Goal: Task Accomplishment & Management: Complete application form

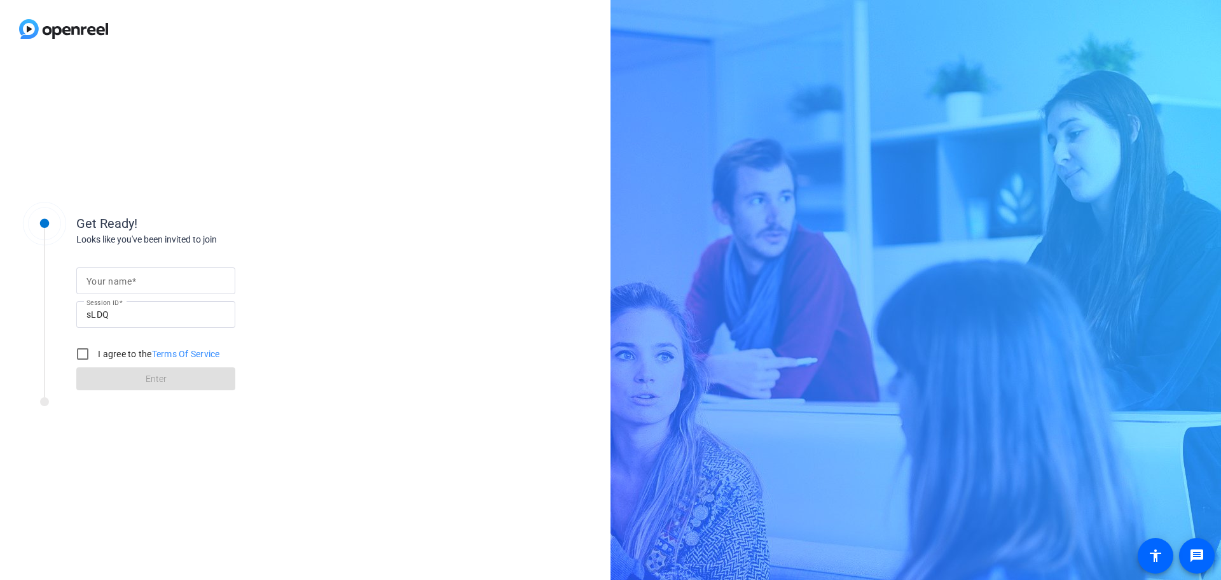
click at [111, 280] on mat-label "Your name" at bounding box center [109, 281] width 45 height 10
click at [111, 280] on input "Your name" at bounding box center [156, 280] width 139 height 15
type input "[PERSON_NAME]"
click at [86, 354] on input "I agree to the Terms Of Service" at bounding box center [82, 353] width 25 height 25
checkbox input "true"
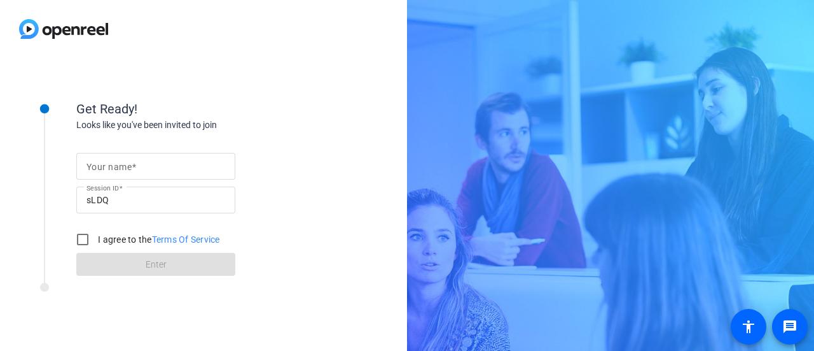
click at [153, 169] on input "Your name" at bounding box center [156, 165] width 139 height 15
type input "[PERSON_NAME]"
click at [82, 240] on input "I agree to the Terms Of Service" at bounding box center [82, 238] width 25 height 25
checkbox input "true"
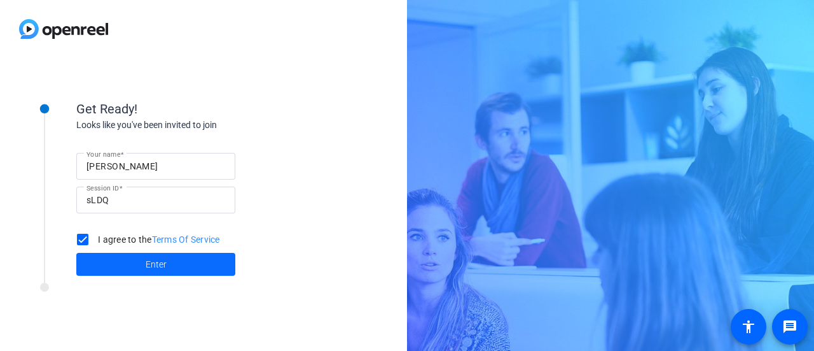
click at [137, 261] on span at bounding box center [155, 264] width 159 height 31
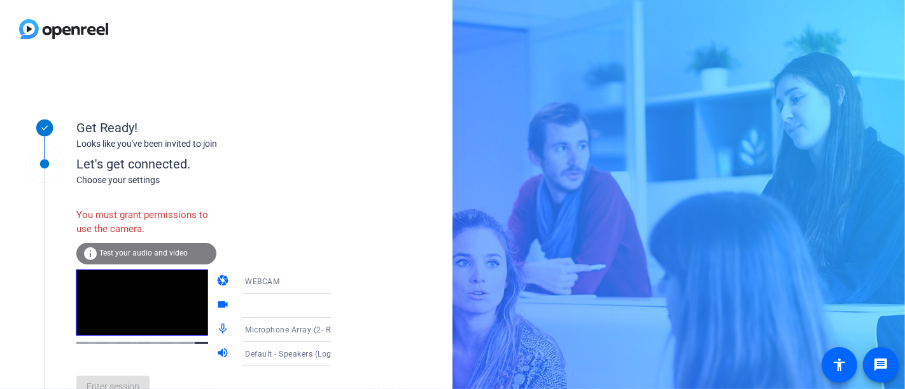
drag, startPoint x: 798, startPoint y: 1, endPoint x: 263, endPoint y: 100, distance: 543.5
click at [263, 100] on div "Get Ready! Looks like you've been invited to join" at bounding box center [203, 124] width 254 height 57
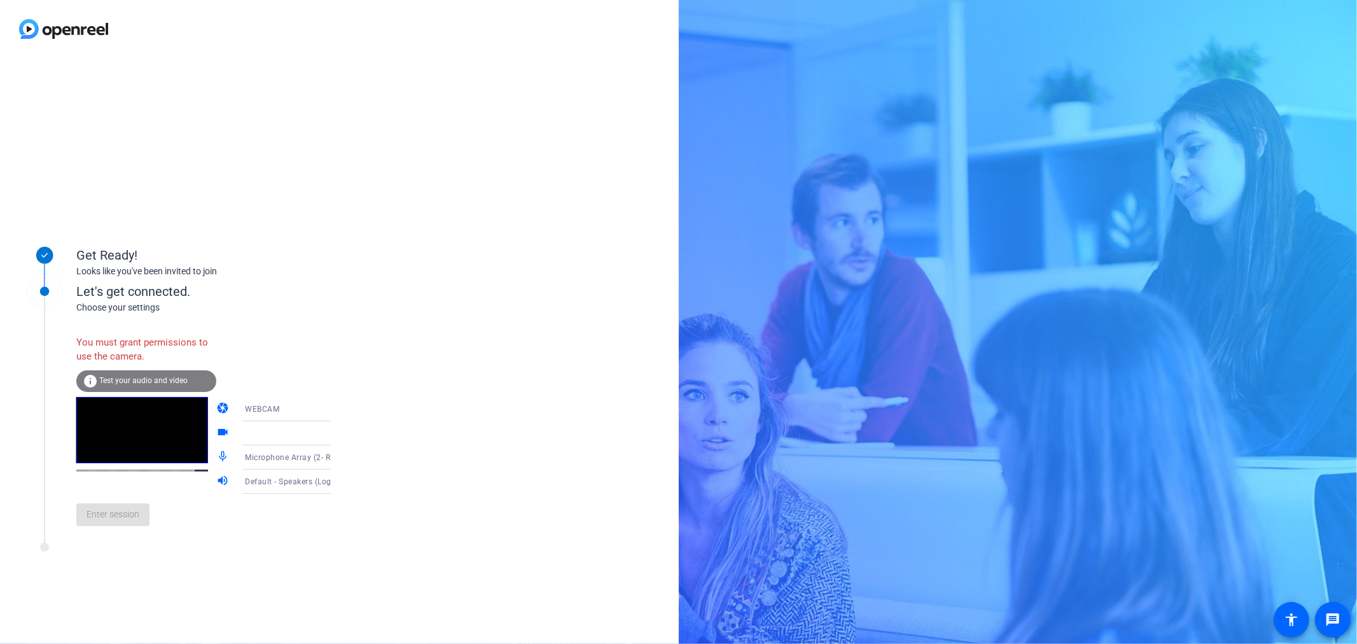
click at [129, 350] on video at bounding box center [142, 430] width 132 height 66
click at [172, 350] on span "Test your audio and video" at bounding box center [143, 380] width 88 height 9
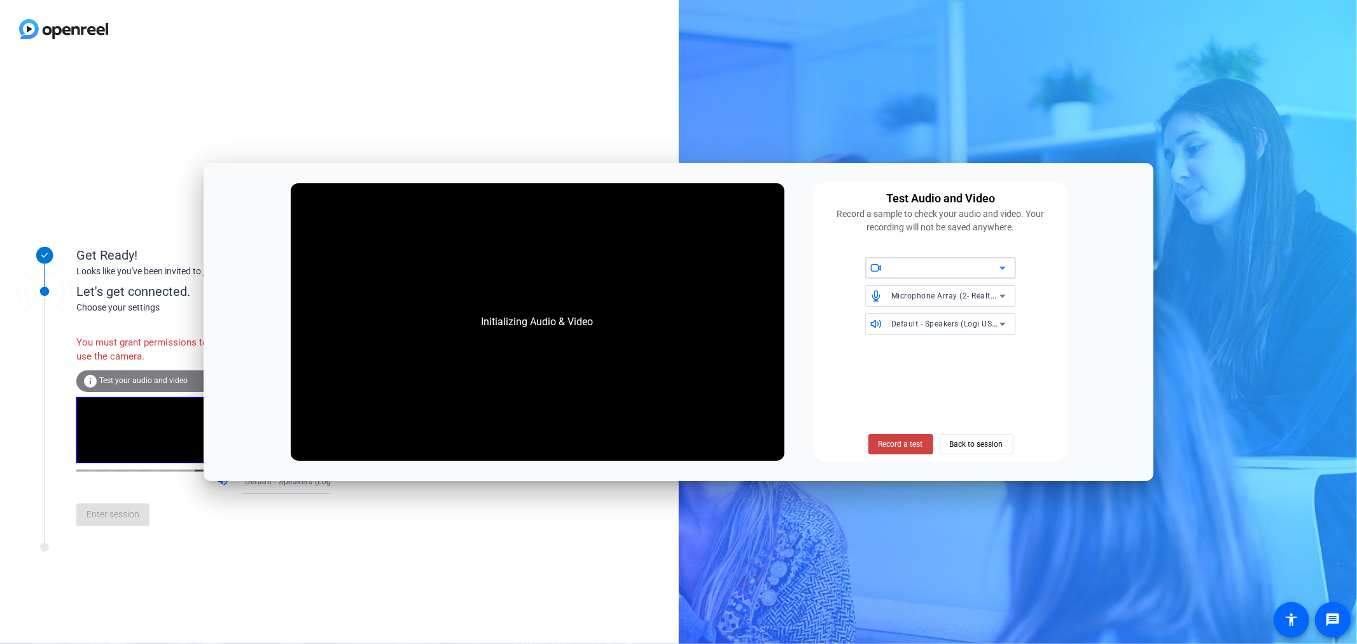
click at [814, 268] on icon at bounding box center [1002, 268] width 6 height 3
click at [814, 350] on span "Record a test" at bounding box center [901, 443] width 45 height 11
click at [814, 269] on div at bounding box center [945, 267] width 108 height 15
click at [814, 264] on icon at bounding box center [1002, 267] width 15 height 15
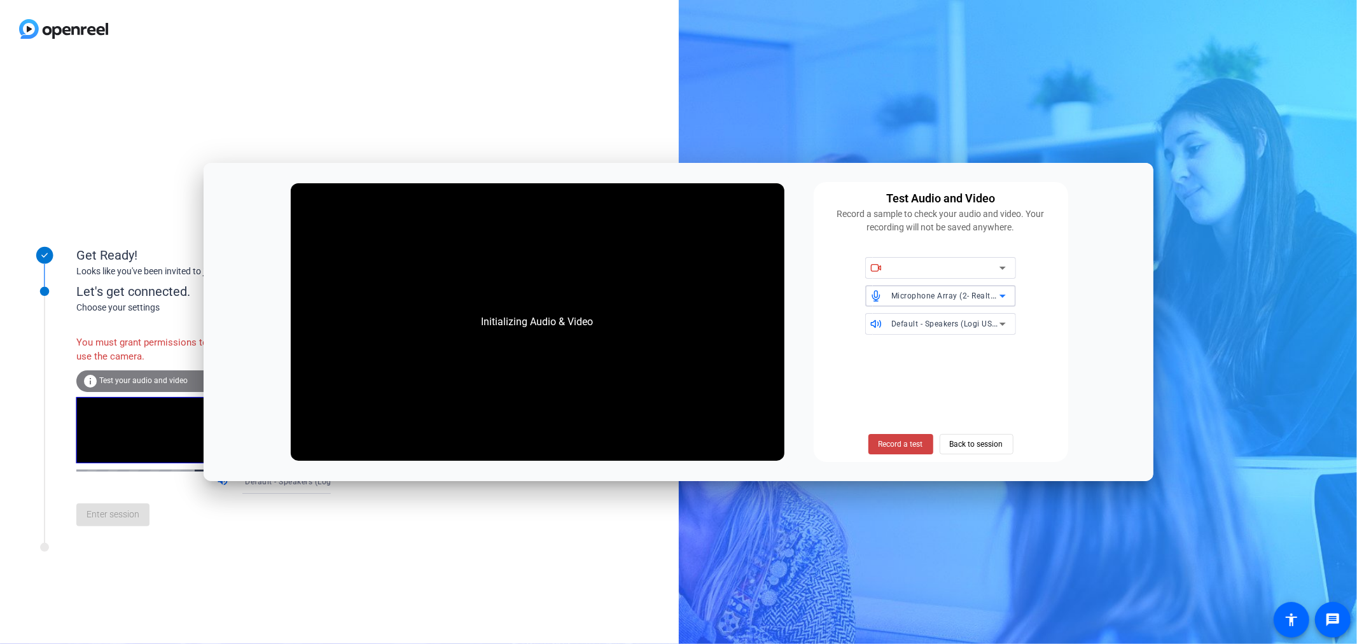
click at [814, 301] on div "Microphone Array (2- Realtek(R) Audio)" at bounding box center [945, 296] width 108 height 16
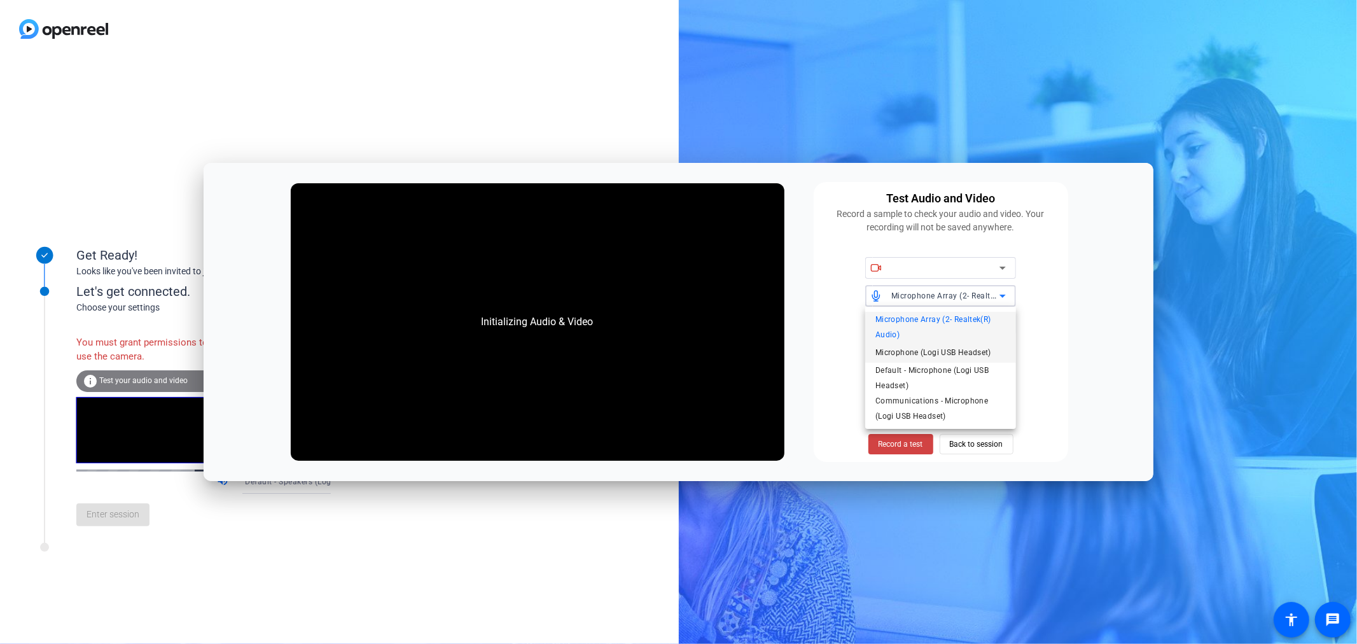
click at [814, 350] on span "Microphone (Logi USB Headset)" at bounding box center [933, 352] width 116 height 15
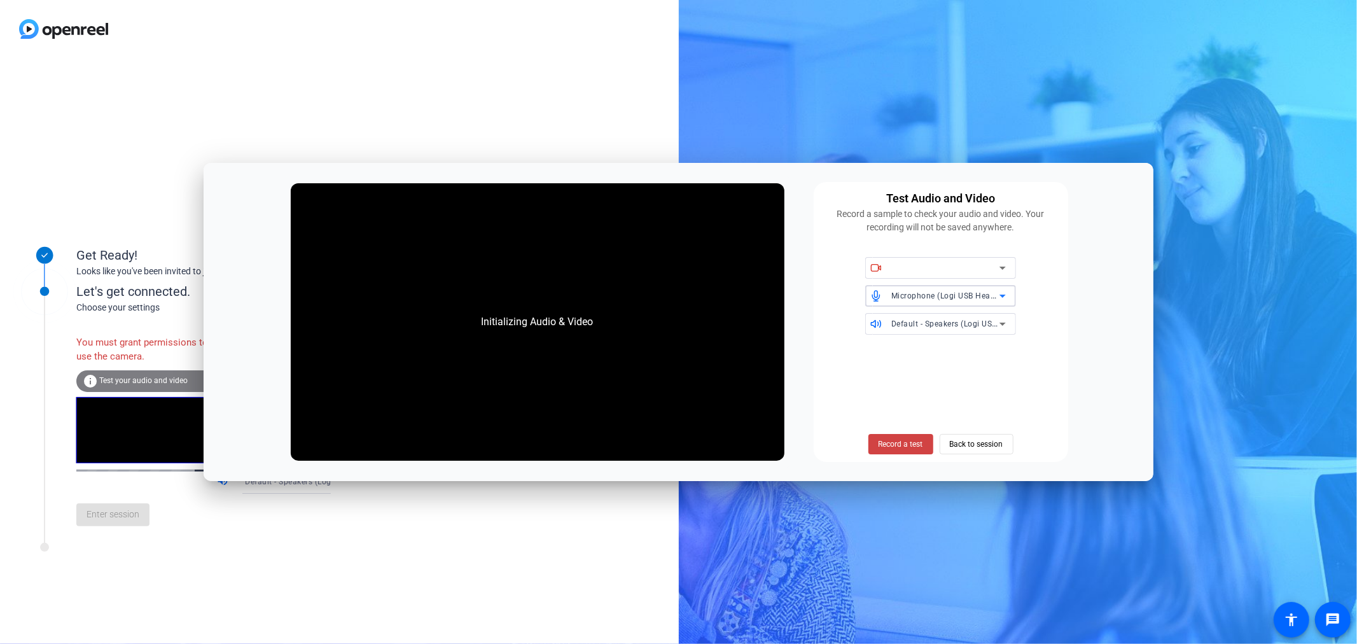
click at [814, 325] on span "Default - Speakers (Logi USB Headset)" at bounding box center [962, 323] width 142 height 10
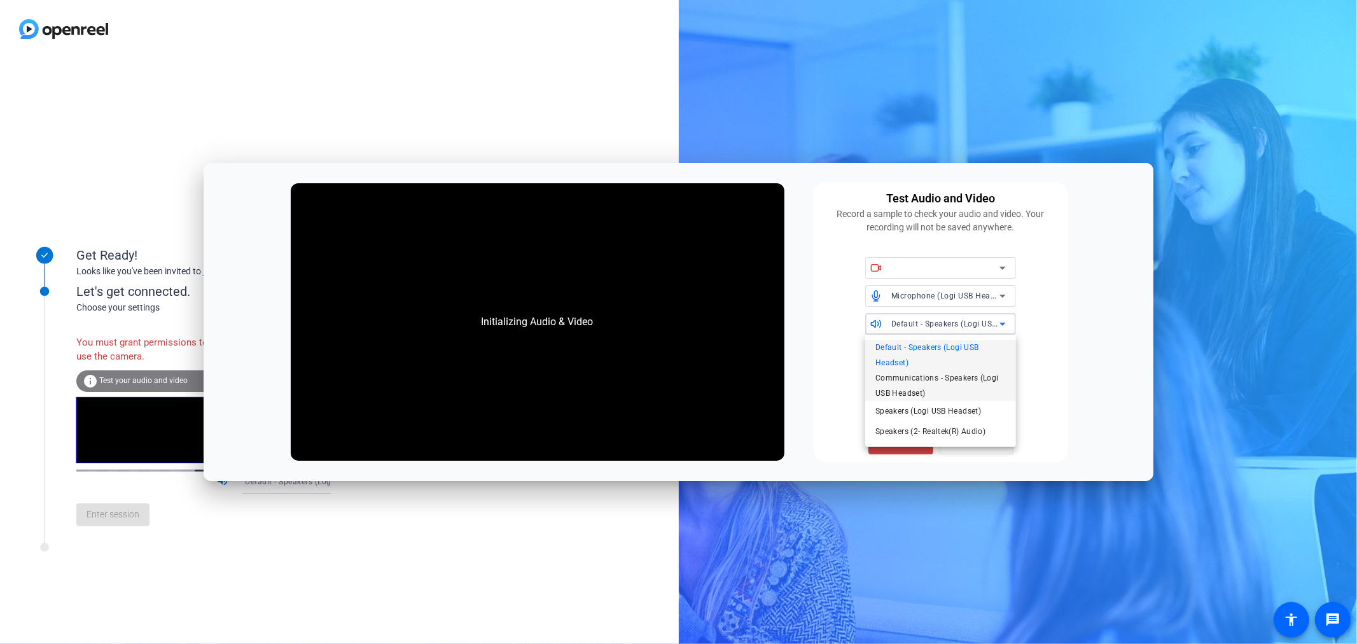
click at [814, 350] on span "Communications - Speakers (Logi USB Headset)" at bounding box center [940, 385] width 130 height 31
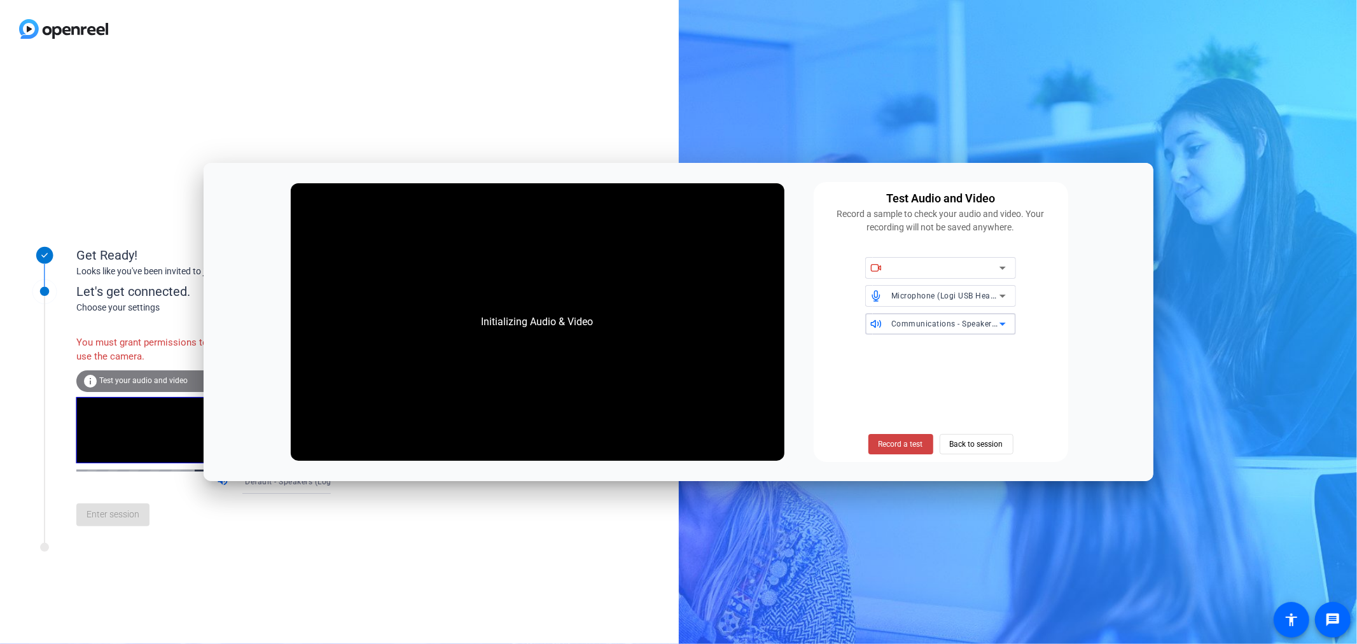
click at [814, 326] on span "Communications - Speakers (Logi USB Headset)" at bounding box center [980, 323] width 179 height 10
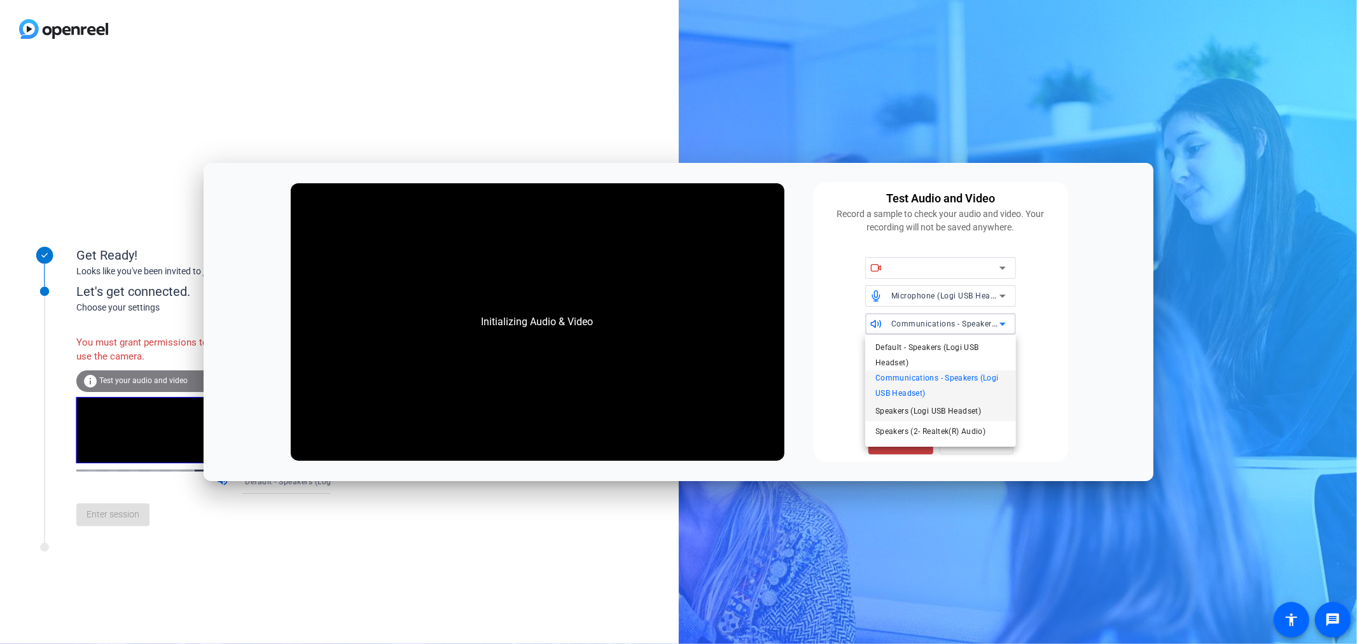
click at [814, 350] on span "Speakers (Logi USB Headset)" at bounding box center [928, 410] width 106 height 15
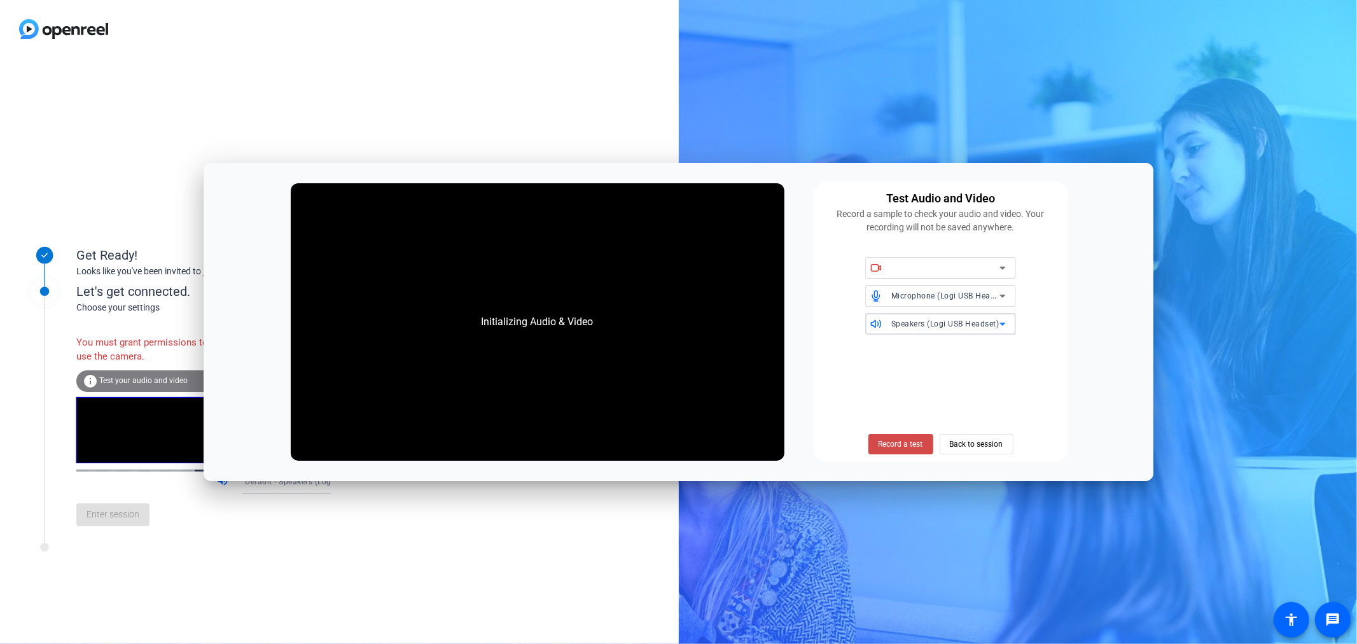
click at [814, 350] on span "Record a test" at bounding box center [901, 443] width 45 height 11
click at [814, 270] on div at bounding box center [945, 267] width 108 height 15
click at [814, 350] on span "Back to session" at bounding box center [976, 444] width 53 height 24
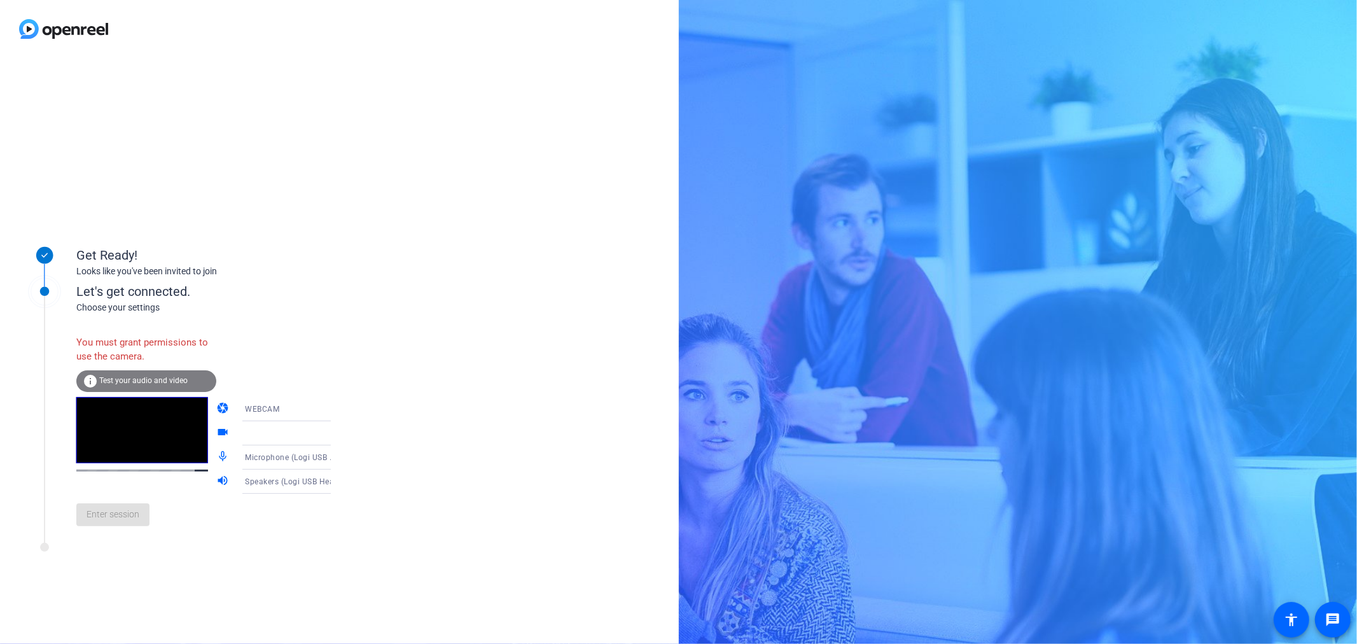
click at [245, 350] on span "WEBCAM" at bounding box center [262, 409] width 34 height 9
click at [249, 350] on span "DESKTOP" at bounding box center [245, 459] width 36 height 15
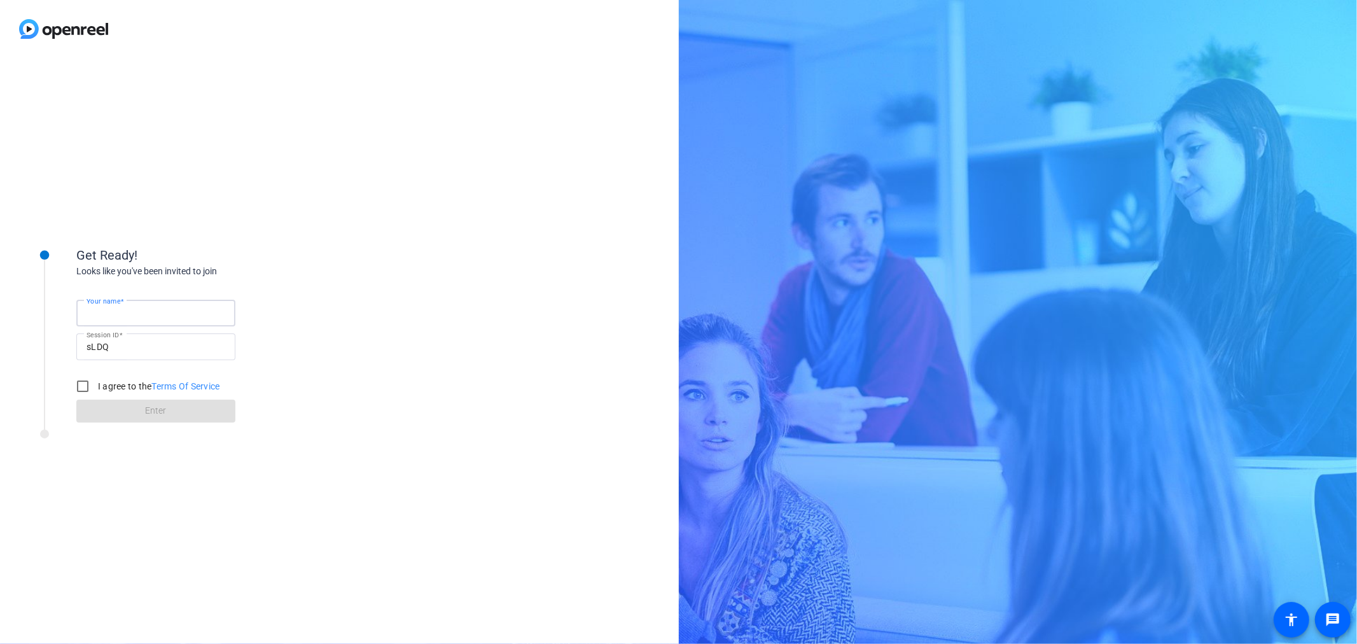
click at [151, 316] on input "Your name" at bounding box center [156, 312] width 139 height 15
type input "[PERSON_NAME]"
click at [80, 384] on input "I agree to the Terms Of Service" at bounding box center [82, 385] width 25 height 25
checkbox input "true"
click at [130, 408] on span at bounding box center [155, 411] width 159 height 31
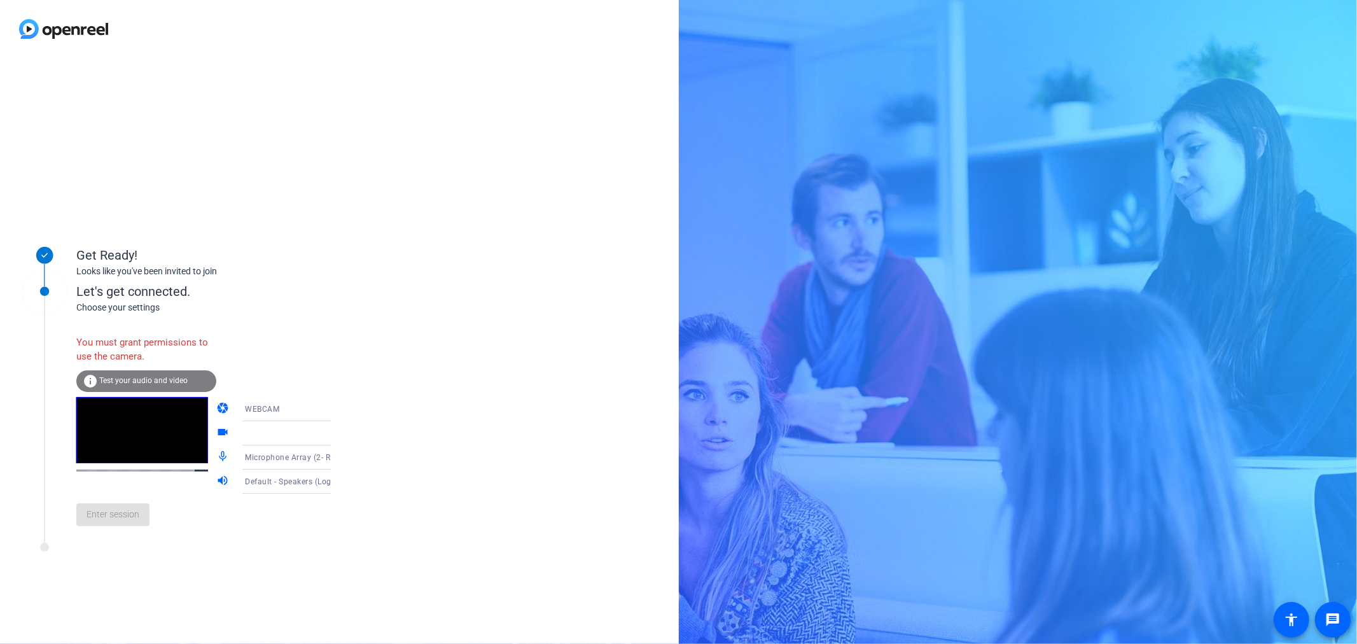
click at [336, 429] on icon at bounding box center [343, 433] width 15 height 15
click at [258, 408] on span "WEBCAM" at bounding box center [262, 409] width 34 height 9
click at [251, 459] on span "DESKTOP" at bounding box center [245, 459] width 36 height 15
click at [158, 374] on div "info Test your audio and video" at bounding box center [146, 381] width 140 height 22
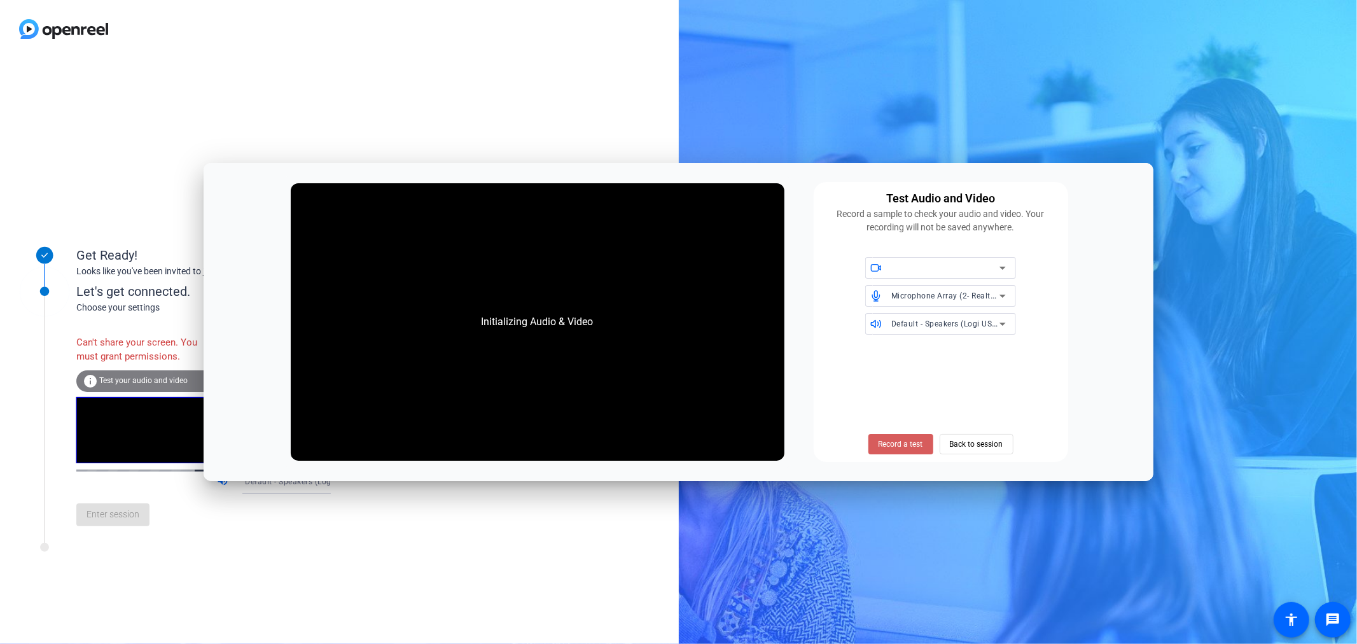
click at [918, 442] on span "Record a test" at bounding box center [901, 443] width 45 height 11
click at [899, 442] on span "Record a test" at bounding box center [901, 443] width 45 height 11
click at [963, 440] on span "Back to session" at bounding box center [976, 444] width 53 height 24
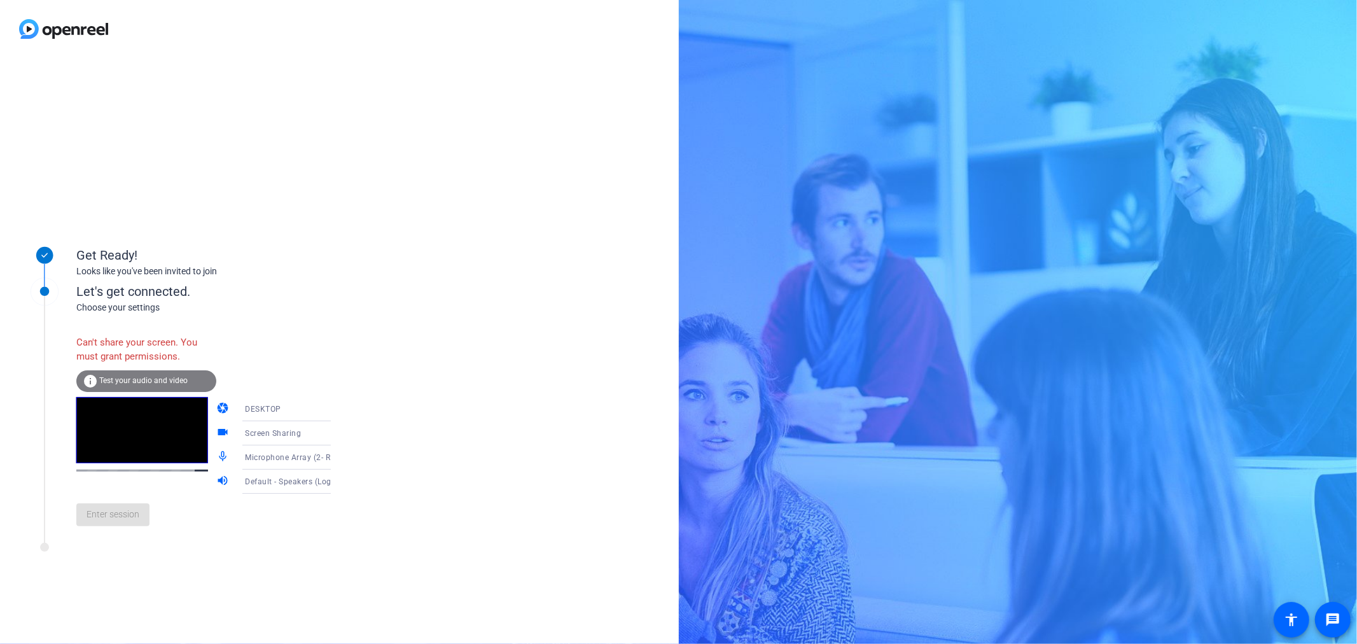
click at [121, 530] on div "Enter session" at bounding box center [216, 515] width 281 height 42
click at [128, 427] on video at bounding box center [142, 430] width 132 height 66
click at [143, 377] on span "Test your audio and video" at bounding box center [143, 380] width 88 height 9
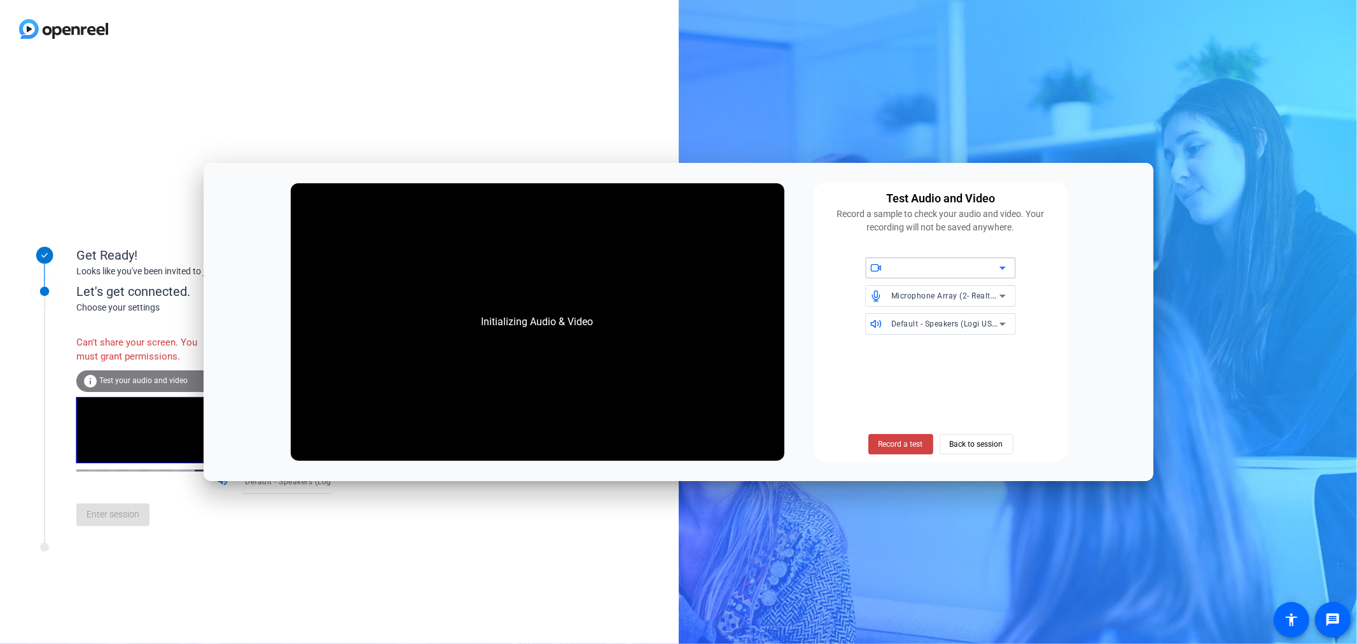
click at [957, 270] on div at bounding box center [945, 267] width 108 height 15
click at [914, 445] on span "Record a test" at bounding box center [901, 443] width 45 height 11
click at [230, 36] on div at bounding box center [339, 29] width 679 height 58
click at [1000, 442] on span "Back to session" at bounding box center [976, 444] width 53 height 24
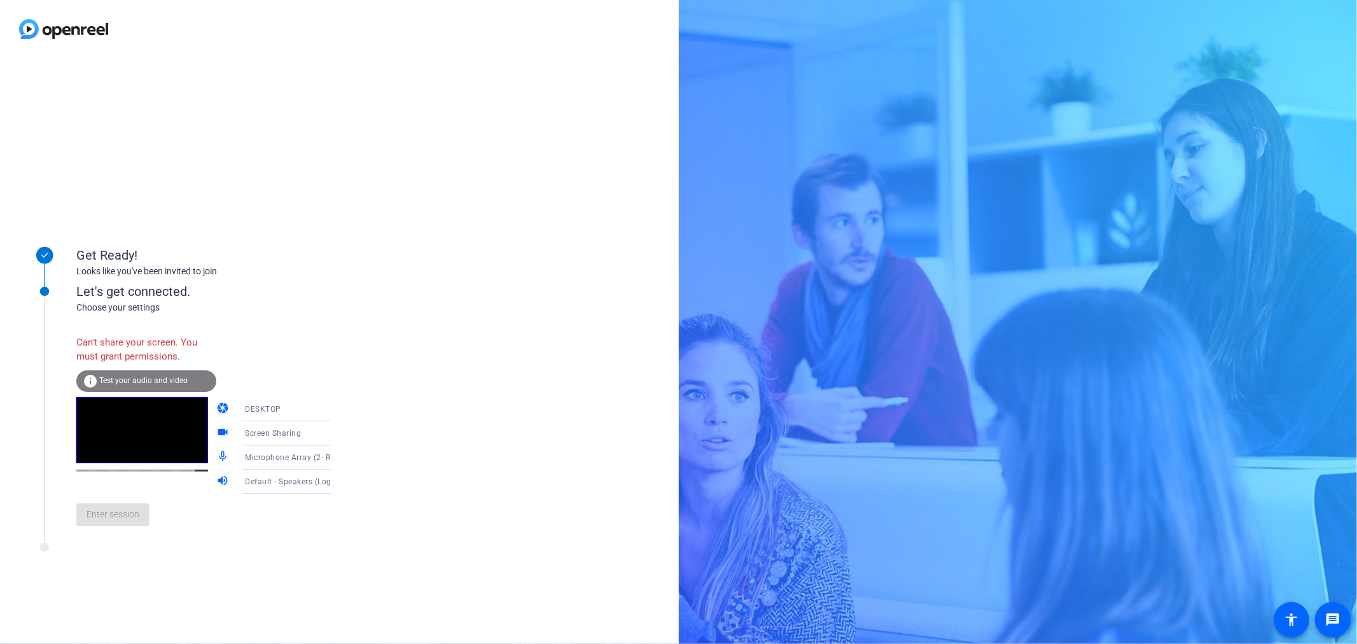
click at [153, 382] on span "Test your audio and video" at bounding box center [143, 380] width 88 height 9
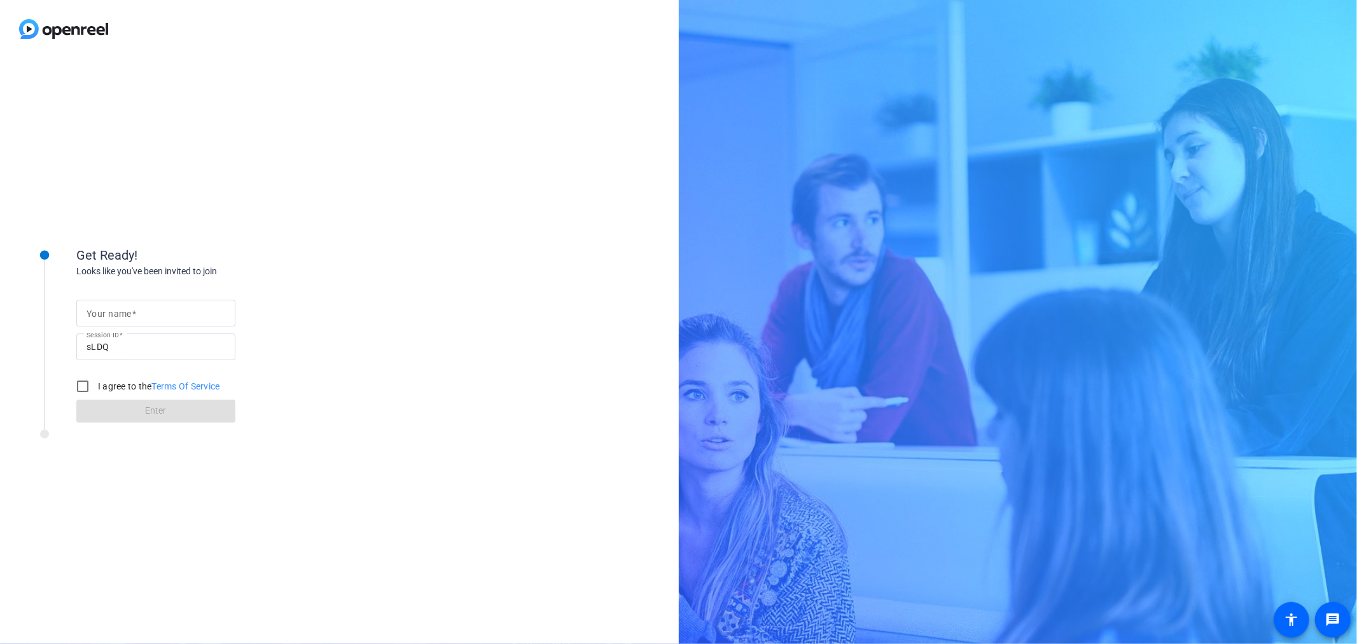
click at [106, 314] on mat-label "Your name" at bounding box center [109, 314] width 45 height 10
click at [106, 314] on input "Your name" at bounding box center [156, 312] width 139 height 15
type input "[PERSON_NAME]"
click at [87, 386] on input "I agree to the Terms Of Service" at bounding box center [82, 385] width 25 height 25
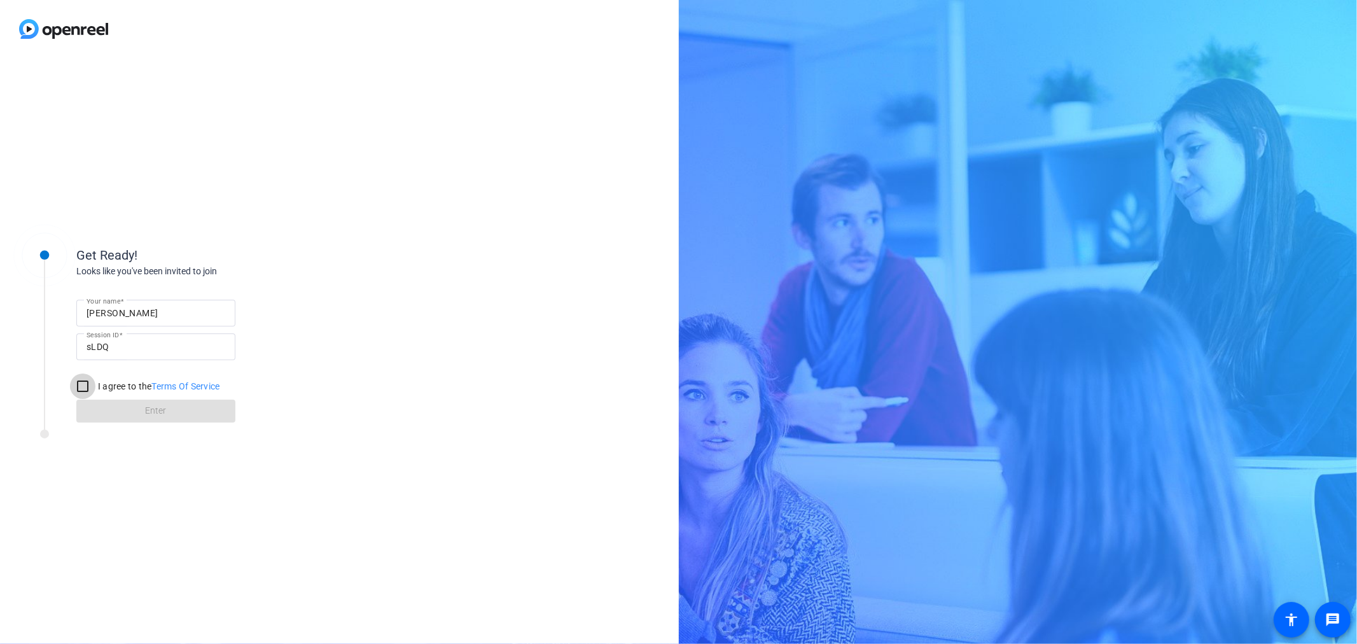
click at [81, 386] on input "I agree to the Terms Of Service" at bounding box center [82, 385] width 25 height 25
checkbox input "true"
click at [130, 420] on span at bounding box center [155, 411] width 159 height 31
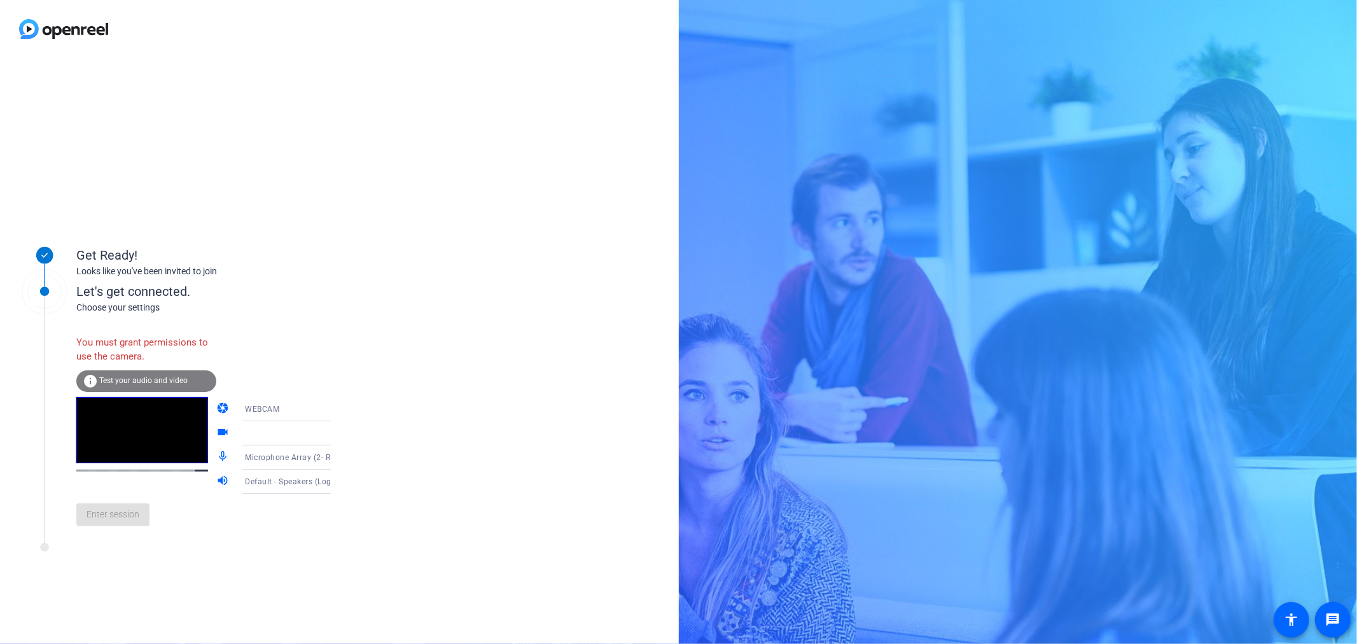
click at [125, 515] on div "Enter session" at bounding box center [216, 515] width 281 height 42
click at [160, 455] on video at bounding box center [142, 430] width 132 height 66
click at [300, 433] on div at bounding box center [292, 433] width 95 height 15
click at [282, 439] on div at bounding box center [292, 433] width 95 height 15
click at [216, 433] on mat-icon "videocam" at bounding box center [223, 433] width 15 height 15
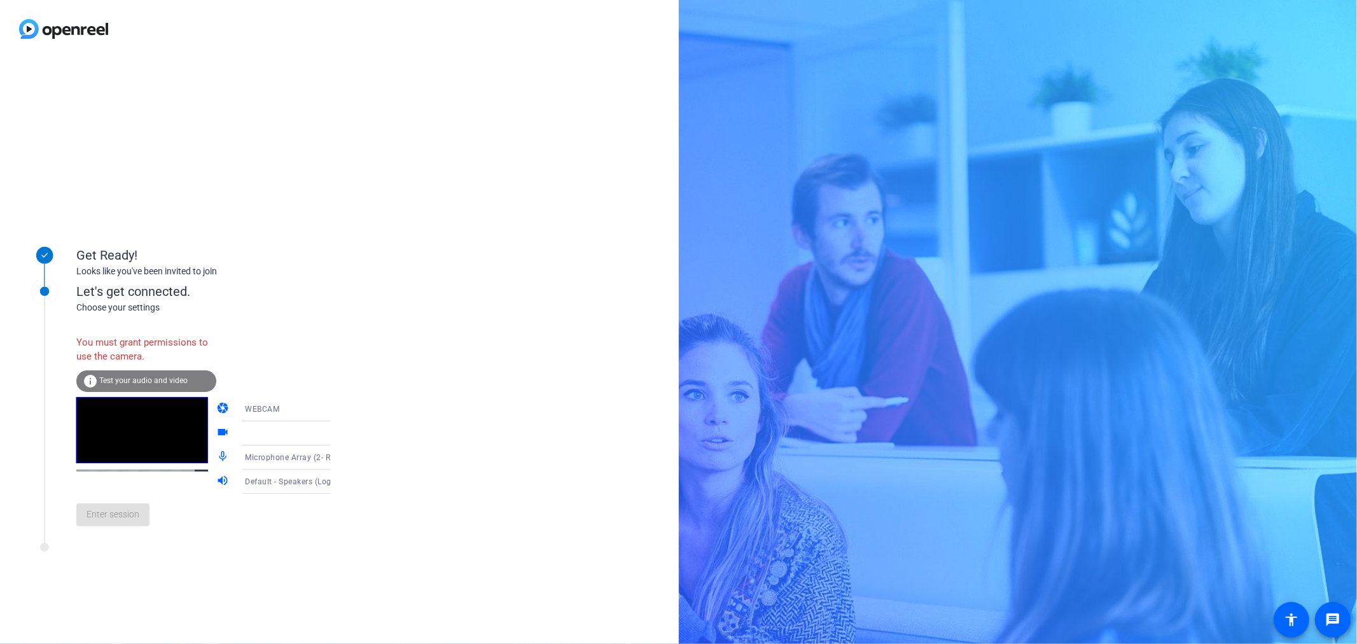
click at [216, 433] on mat-icon "videocam" at bounding box center [223, 433] width 15 height 15
click at [109, 373] on div "info Test your audio and video" at bounding box center [146, 381] width 140 height 22
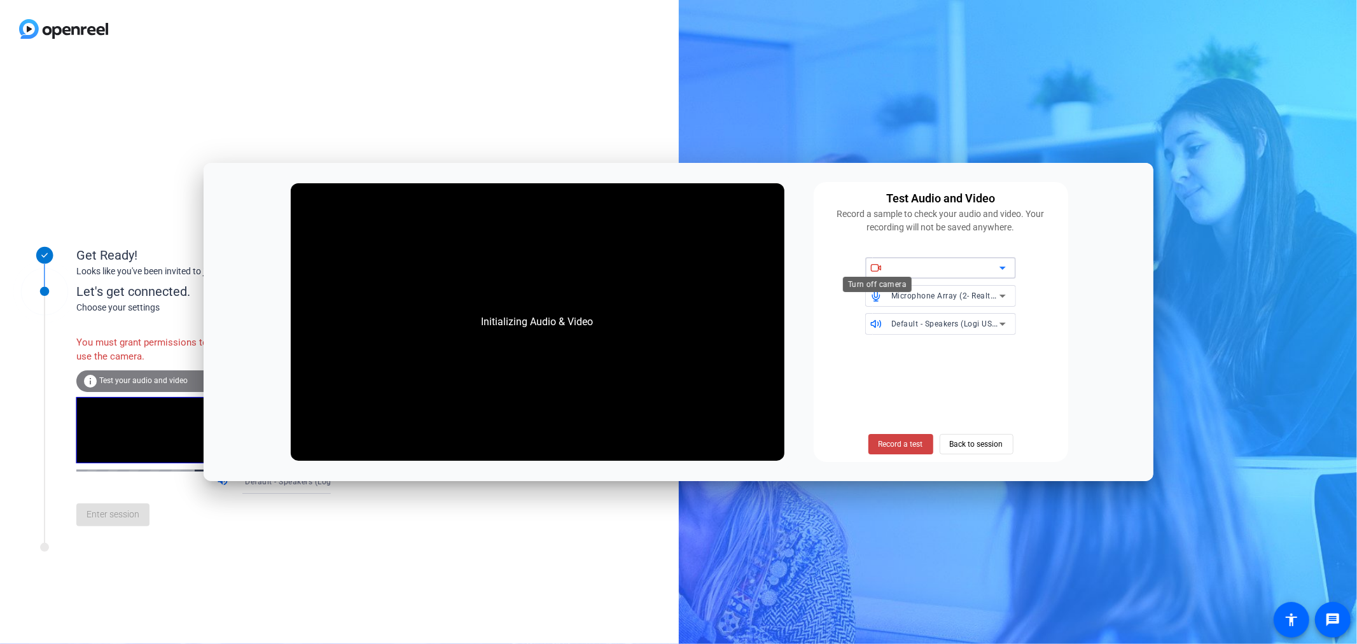
click at [879, 269] on icon at bounding box center [875, 267] width 11 height 11
click at [970, 265] on div at bounding box center [945, 267] width 108 height 15
click at [956, 268] on div at bounding box center [945, 267] width 108 height 15
click at [878, 270] on icon at bounding box center [875, 267] width 7 height 6
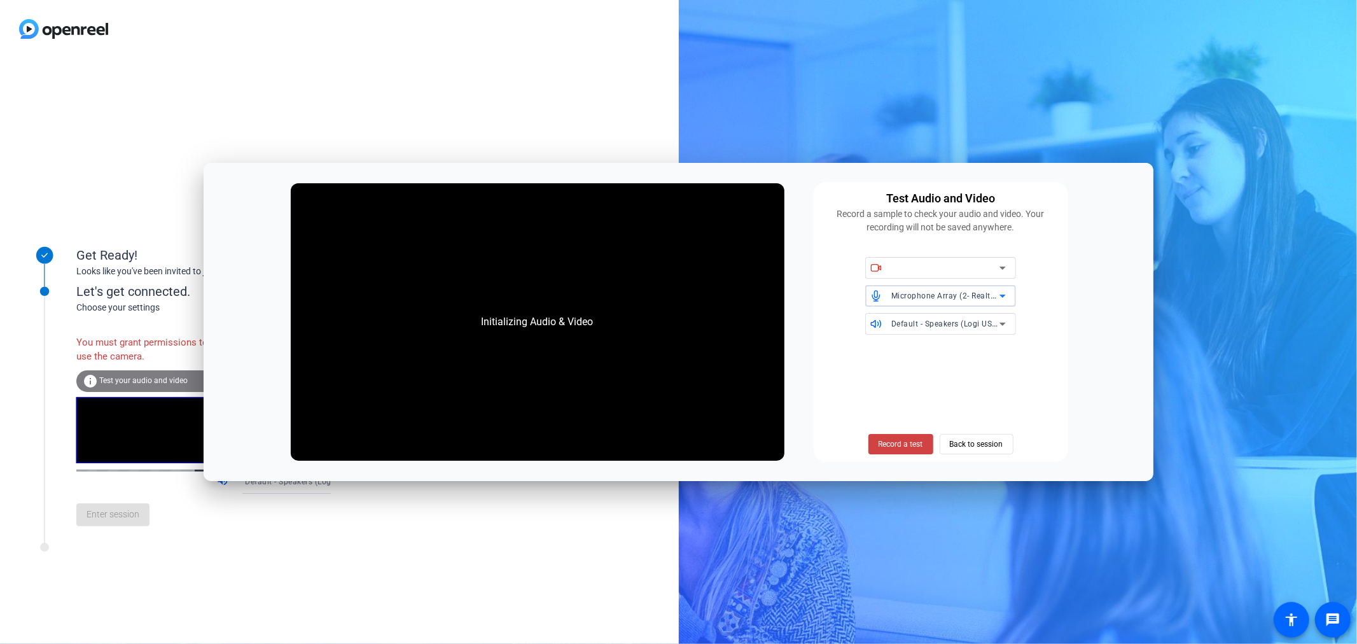
click at [924, 295] on span "Microphone Array (2- Realtek(R) Audio)" at bounding box center [963, 295] width 145 height 10
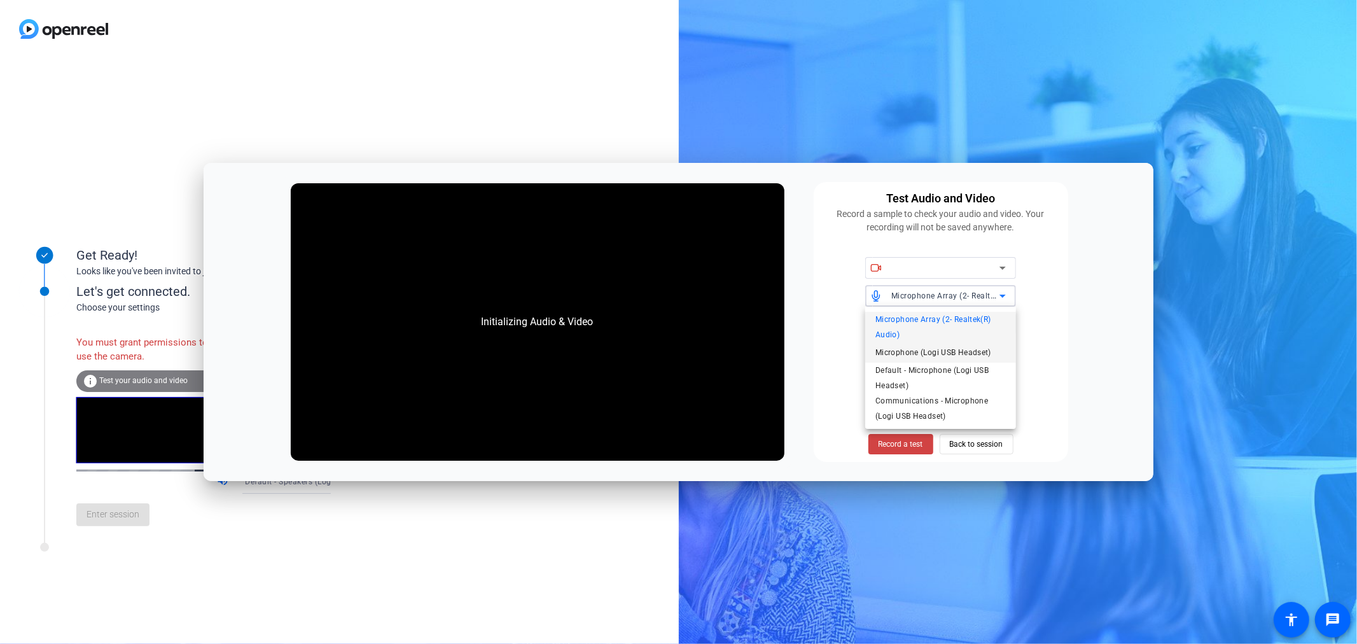
click at [929, 350] on span "Microphone (Logi USB Headset)" at bounding box center [933, 352] width 116 height 15
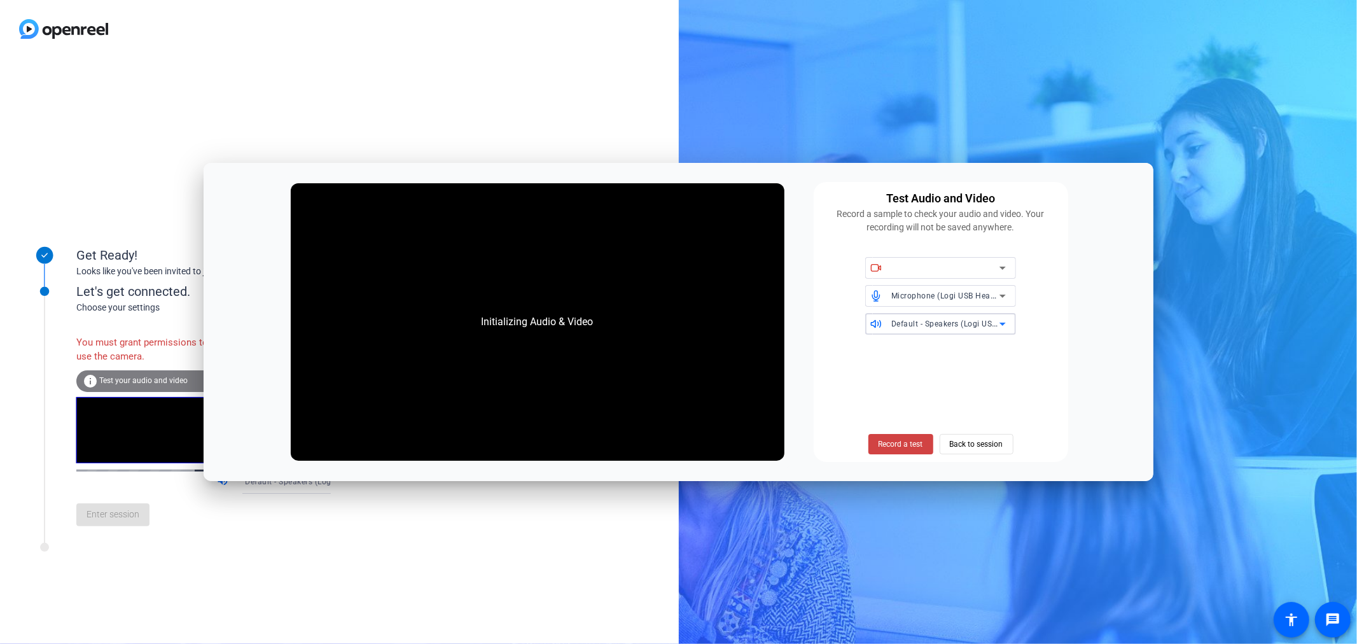
click at [927, 324] on span "Default - Speakers (Logi USB Headset)" at bounding box center [962, 323] width 142 height 10
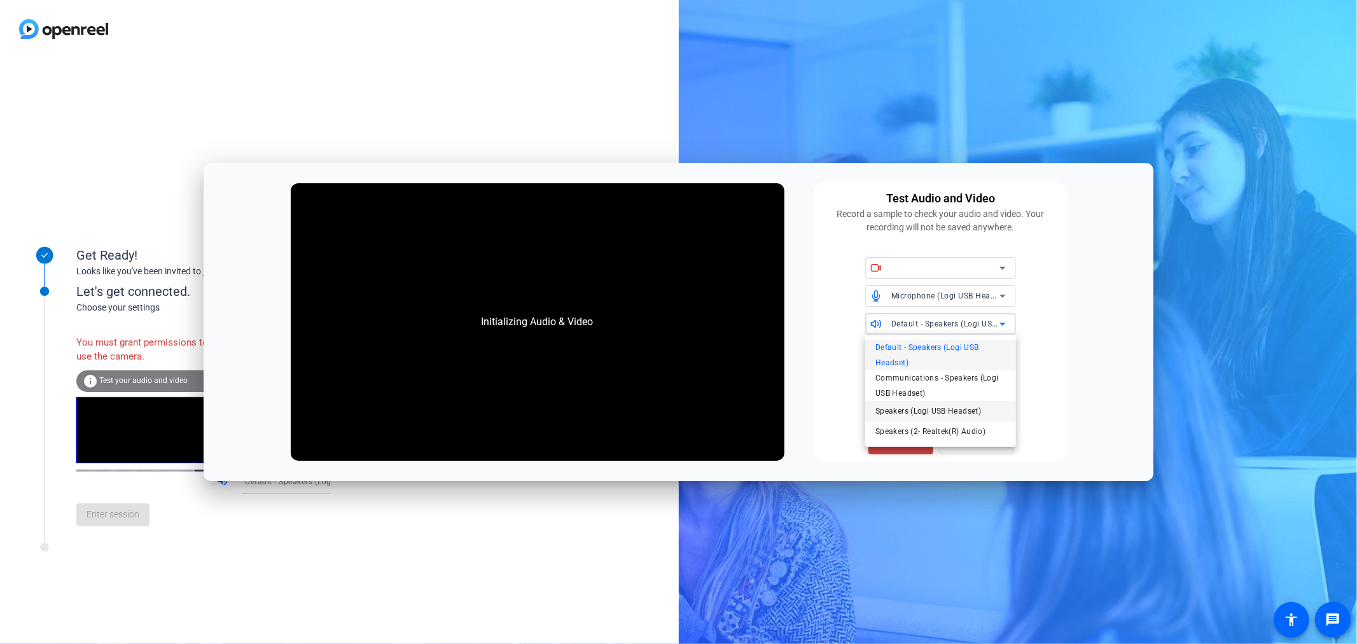
click at [942, 410] on span "Speakers (Logi USB Headset)" at bounding box center [928, 410] width 106 height 15
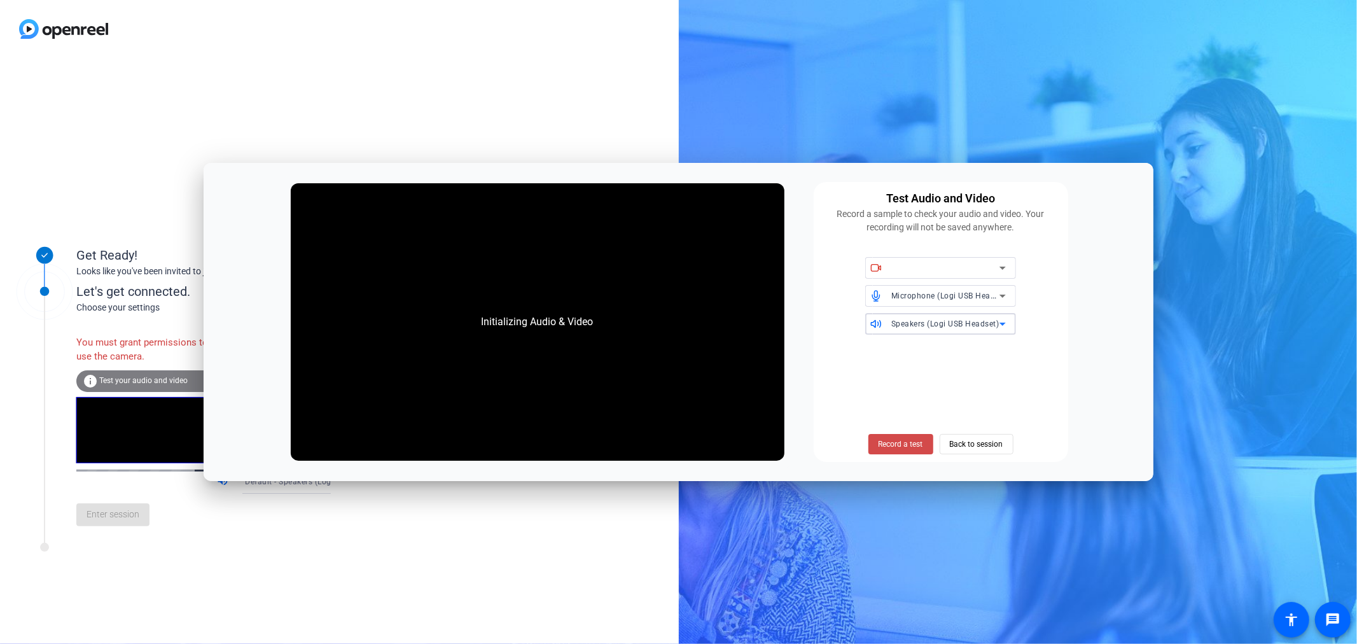
click at [919, 440] on span "Record a test" at bounding box center [901, 443] width 45 height 11
click at [606, 316] on div "Initializing Audio & Video" at bounding box center [538, 322] width 494 height 278
click at [963, 443] on span "Back to session" at bounding box center [976, 444] width 53 height 24
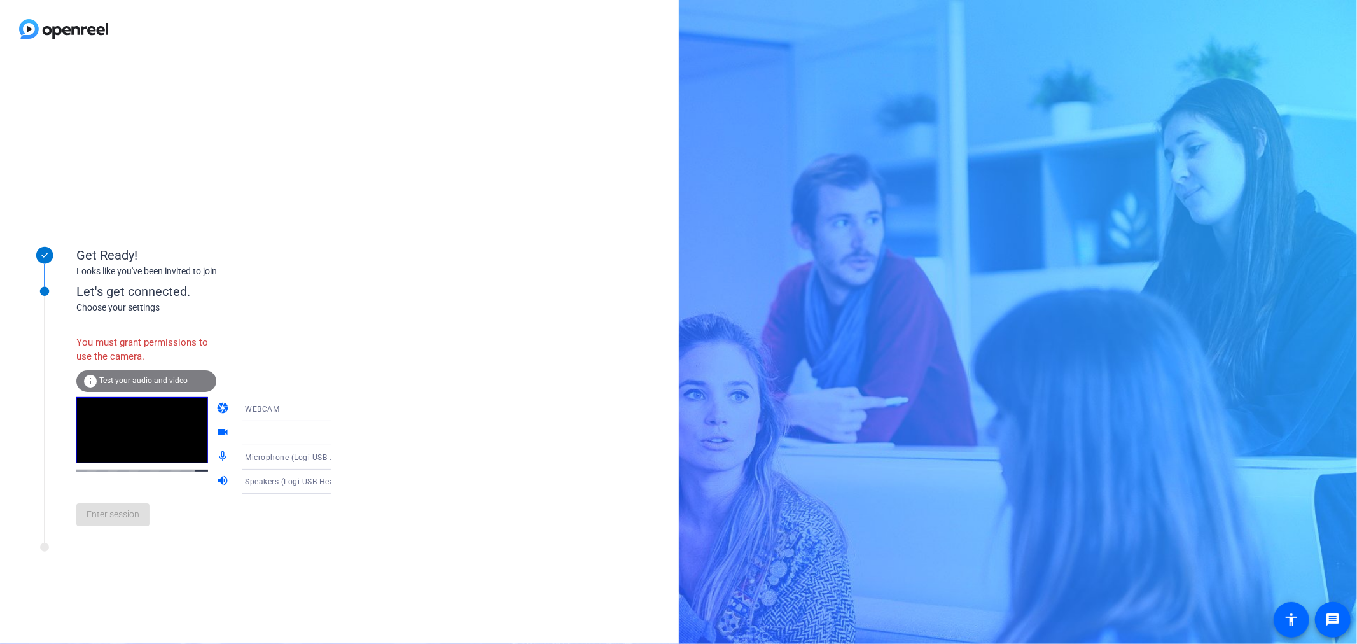
click at [129, 380] on span "Test your audio and video" at bounding box center [143, 380] width 88 height 9
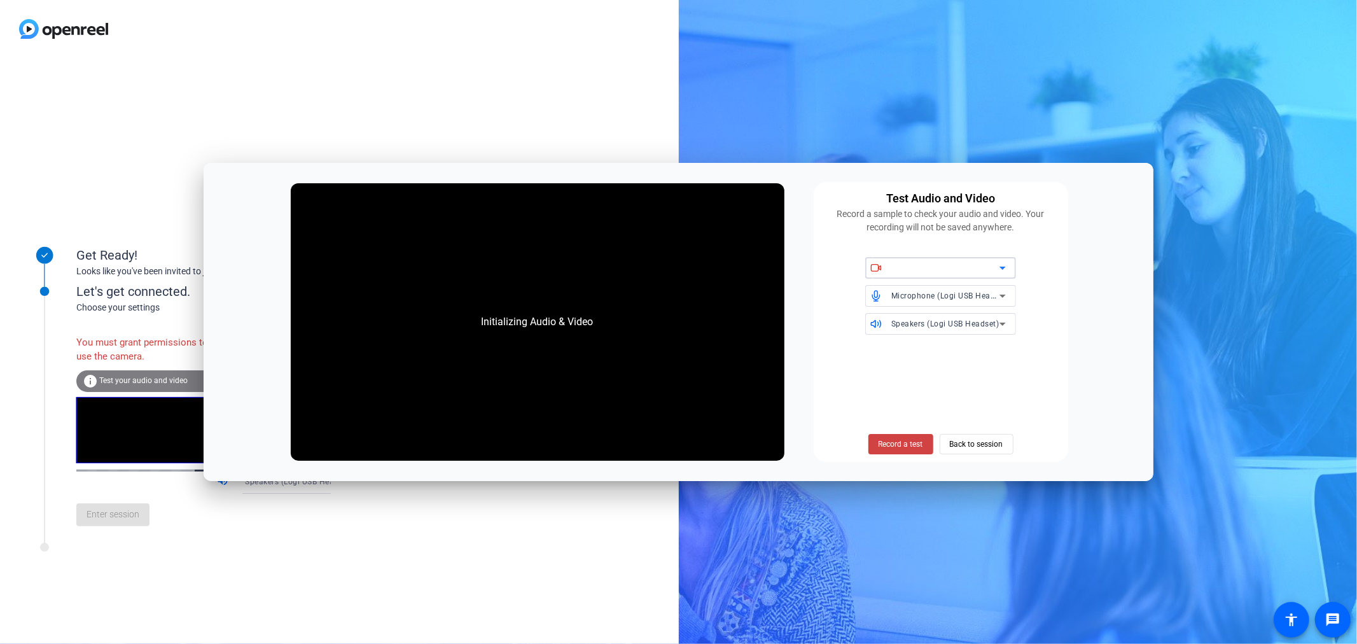
click at [433, 169] on div "Initializing Audio & Video Test Audio and Video Record a sample to check your a…" at bounding box center [679, 322] width 950 height 319
click at [908, 266] on div at bounding box center [945, 267] width 108 height 15
click at [968, 440] on span "Back to session" at bounding box center [976, 444] width 53 height 24
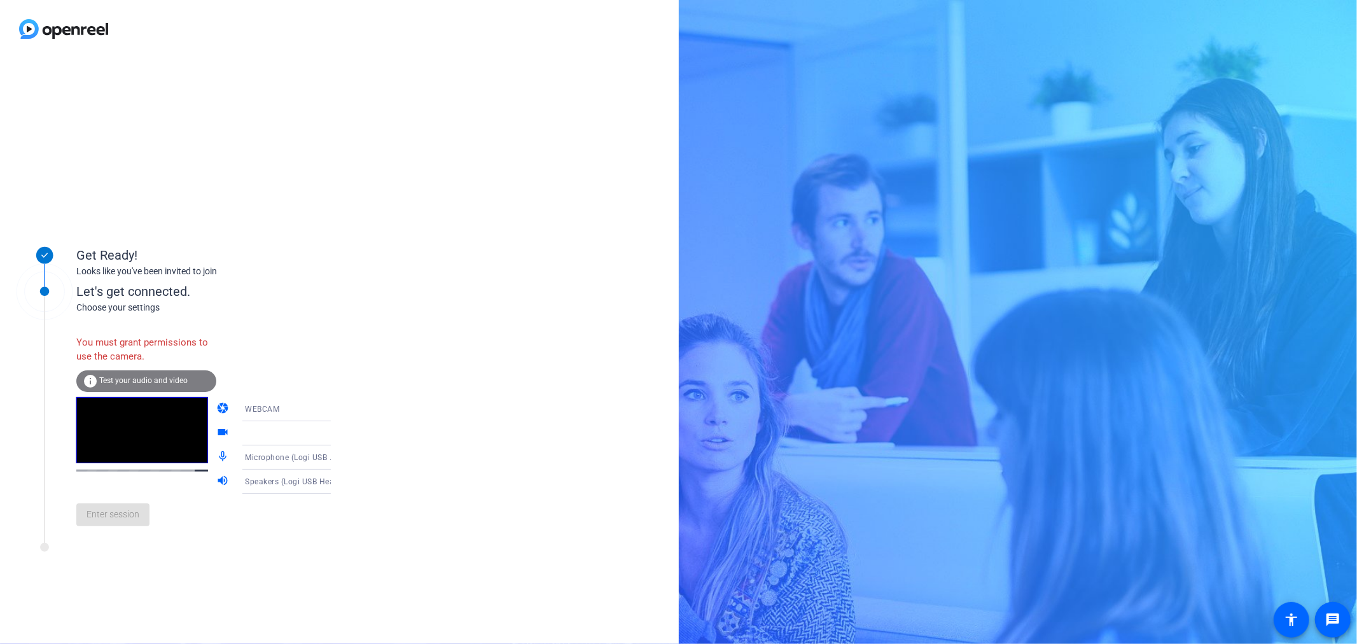
click at [116, 310] on div "Choose your settings" at bounding box center [216, 307] width 281 height 13
click at [274, 427] on div at bounding box center [292, 433] width 95 height 15
click at [289, 105] on div "Get Ready! Looks like you've been invited to join Let's get connected. Choose y…" at bounding box center [339, 351] width 679 height 586
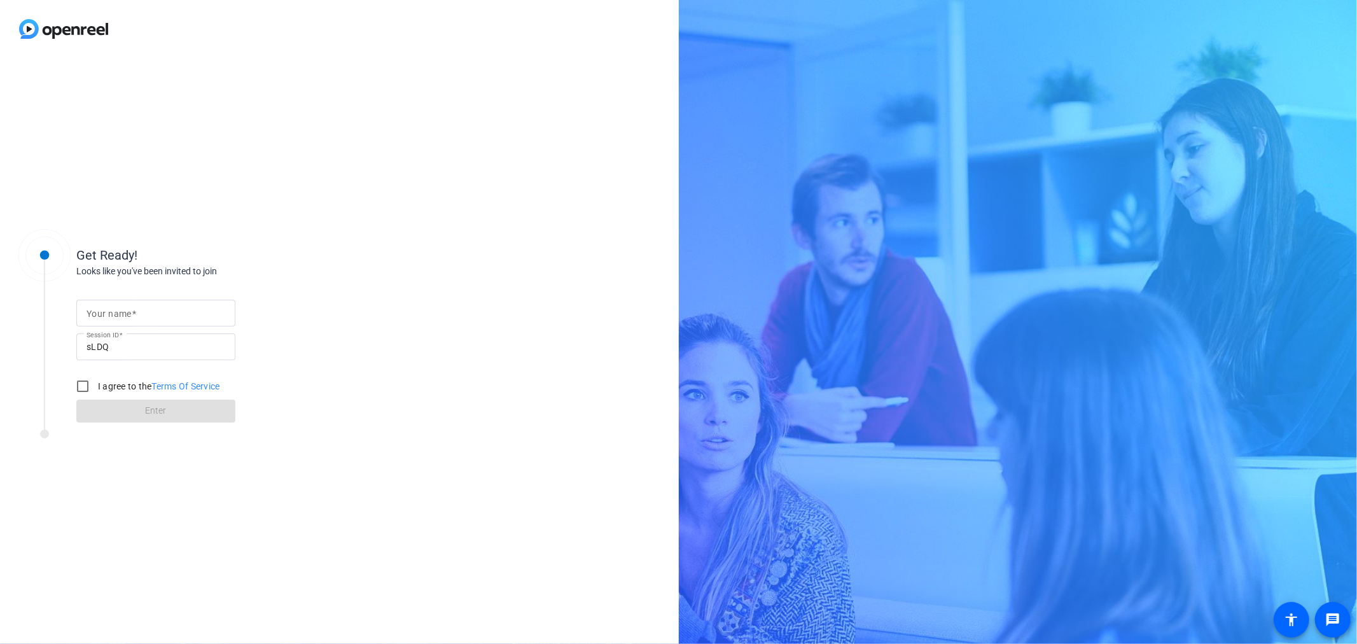
click at [150, 312] on input "Your name" at bounding box center [156, 312] width 139 height 15
type input "[PERSON_NAME]"
click at [78, 389] on input "I agree to the Terms Of Service" at bounding box center [82, 385] width 25 height 25
checkbox input "true"
click at [174, 405] on span at bounding box center [155, 411] width 159 height 31
